Goal: Task Accomplishment & Management: Use online tool/utility

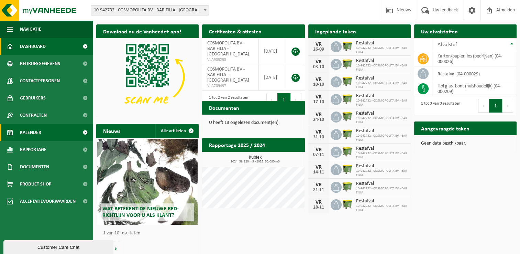
click at [39, 131] on span "Kalender" at bounding box center [30, 132] width 21 height 17
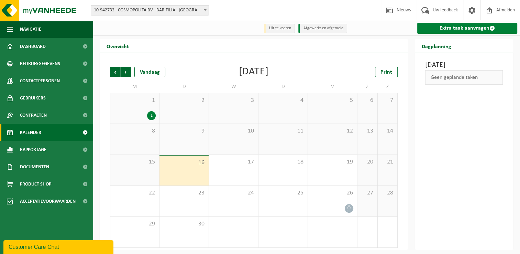
click at [484, 27] on link "Extra taak aanvragen" at bounding box center [467, 28] width 100 height 11
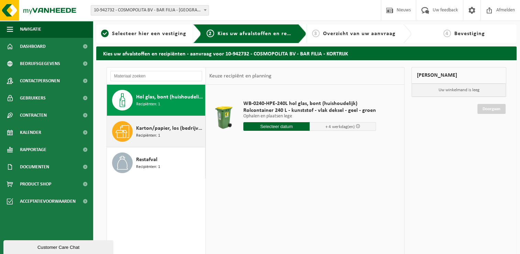
click at [155, 138] on span "Recipiënten: 1" at bounding box center [148, 135] width 24 height 7
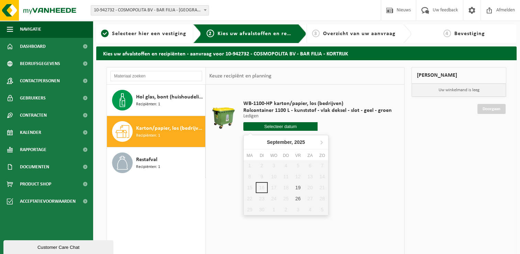
click at [296, 127] on input "text" at bounding box center [280, 126] width 74 height 9
click at [297, 188] on div "19" at bounding box center [298, 187] width 12 height 11
type input "Van [DATE]"
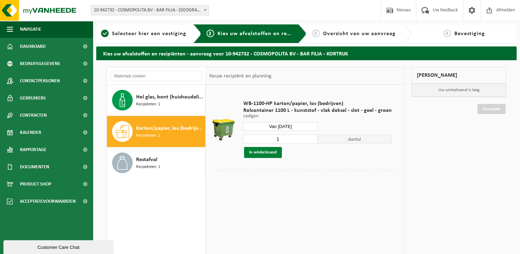
click at [275, 153] on button "In winkelmand" at bounding box center [263, 152] width 38 height 11
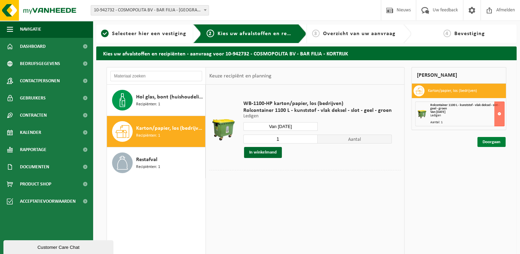
click at [498, 138] on link "Doorgaan" at bounding box center [492, 142] width 28 height 10
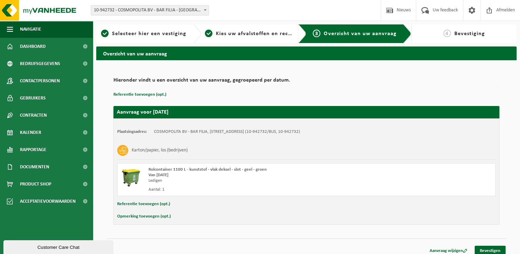
scroll to position [5, 0]
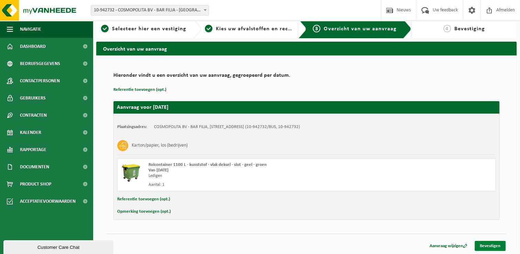
click at [484, 247] on link "Bevestigen" at bounding box center [490, 246] width 31 height 10
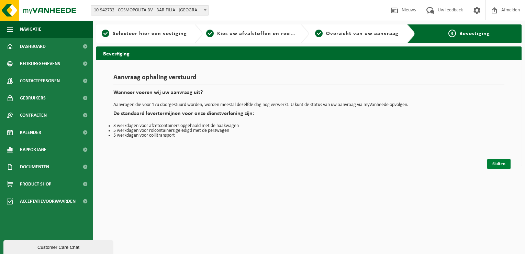
click at [493, 163] on link "Sluiten" at bounding box center [499, 164] width 23 height 10
